Goal: Task Accomplishment & Management: Use online tool/utility

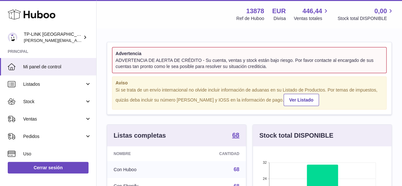
scroll to position [100, 138]
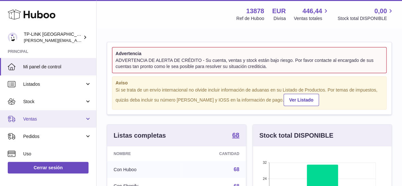
click at [88, 117] on link "Ventas" at bounding box center [48, 118] width 96 height 17
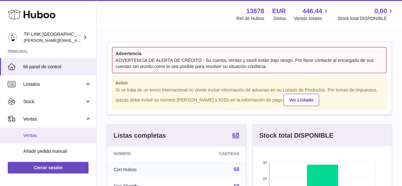
click at [29, 136] on span "Ventas" at bounding box center [57, 135] width 68 height 6
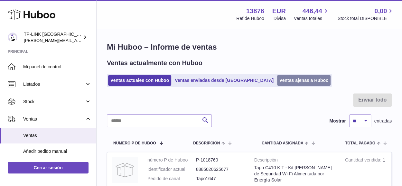
click at [277, 78] on link "Ventas ajenas a Huboo" at bounding box center [304, 80] width 54 height 11
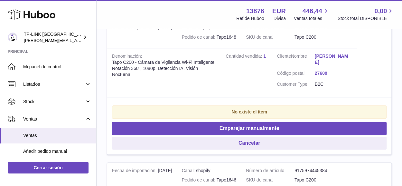
scroll to position [161, 0]
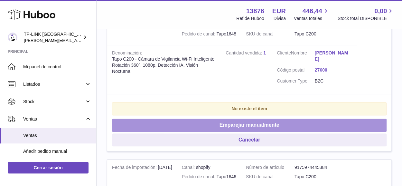
click at [226, 125] on button "Emparejar manualmente" at bounding box center [249, 124] width 274 height 13
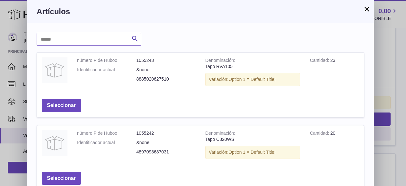
click at [114, 40] on input "text" at bounding box center [89, 39] width 105 height 13
type input "****"
click at [134, 39] on icon "submit" at bounding box center [135, 39] width 8 height 8
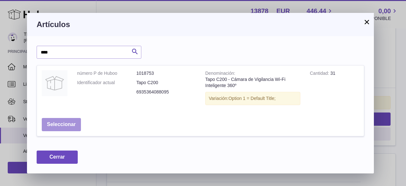
click at [57, 126] on button "Seleccionar" at bounding box center [61, 124] width 39 height 13
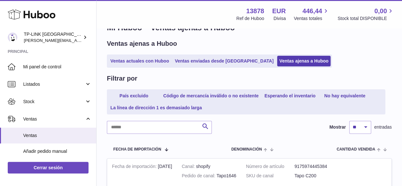
scroll to position [0, 0]
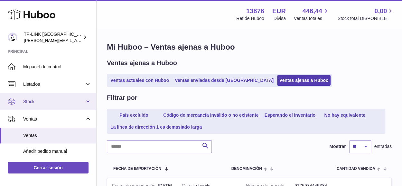
click at [88, 101] on link "Stock" at bounding box center [48, 101] width 96 height 17
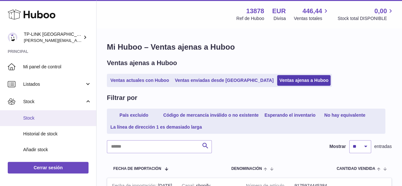
click at [35, 117] on span "Stock" at bounding box center [57, 118] width 68 height 6
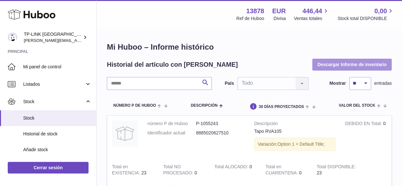
click at [334, 64] on button "Descargar Informe de inventario" at bounding box center [351, 65] width 79 height 12
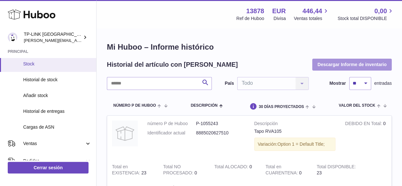
scroll to position [64, 0]
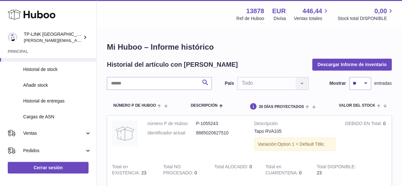
drag, startPoint x: 49, startPoint y: 131, endPoint x: 51, endPoint y: 143, distance: 11.9
click at [49, 131] on span "Ventas" at bounding box center [53, 133] width 61 height 6
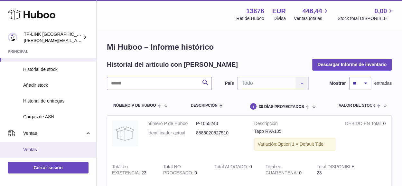
click at [32, 149] on span "Ventas" at bounding box center [57, 149] width 68 height 6
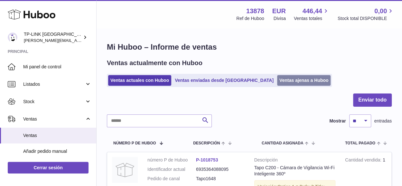
click at [277, 76] on link "Ventas ajenas a Huboo" at bounding box center [304, 80] width 54 height 11
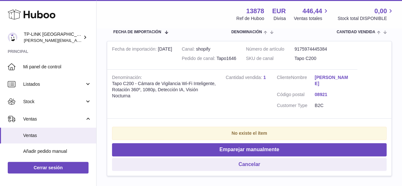
scroll to position [161, 0]
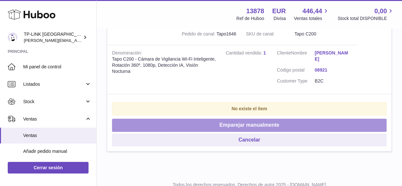
click at [255, 128] on button "Emparejar manualmente" at bounding box center [249, 124] width 274 height 13
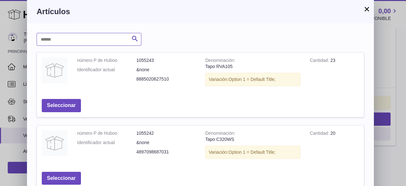
click at [111, 36] on input "text" at bounding box center [89, 39] width 105 height 13
type input "****"
click at [136, 37] on icon "submit" at bounding box center [135, 39] width 8 height 8
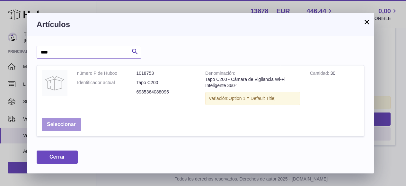
click at [59, 126] on button "Seleccionar" at bounding box center [61, 124] width 39 height 13
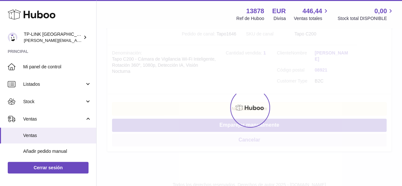
scroll to position [42, 0]
